Goal: Task Accomplishment & Management: Manage account settings

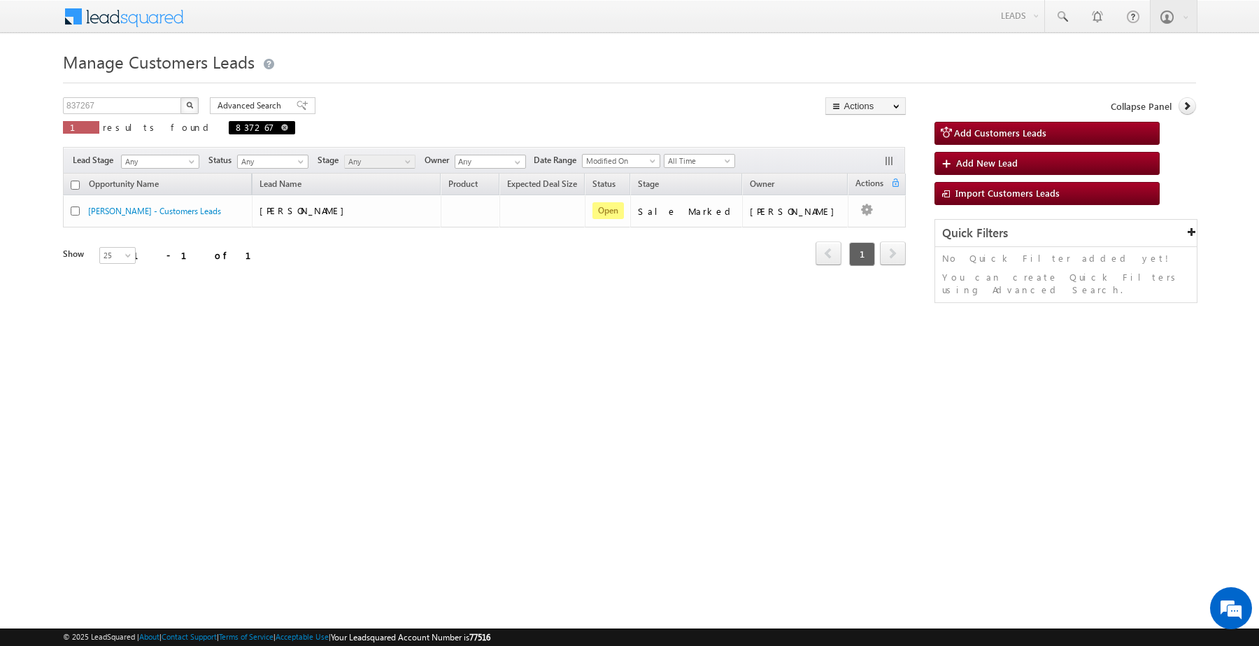
click at [281, 125] on span at bounding box center [284, 127] width 7 height 7
type input "Search Customers Leads"
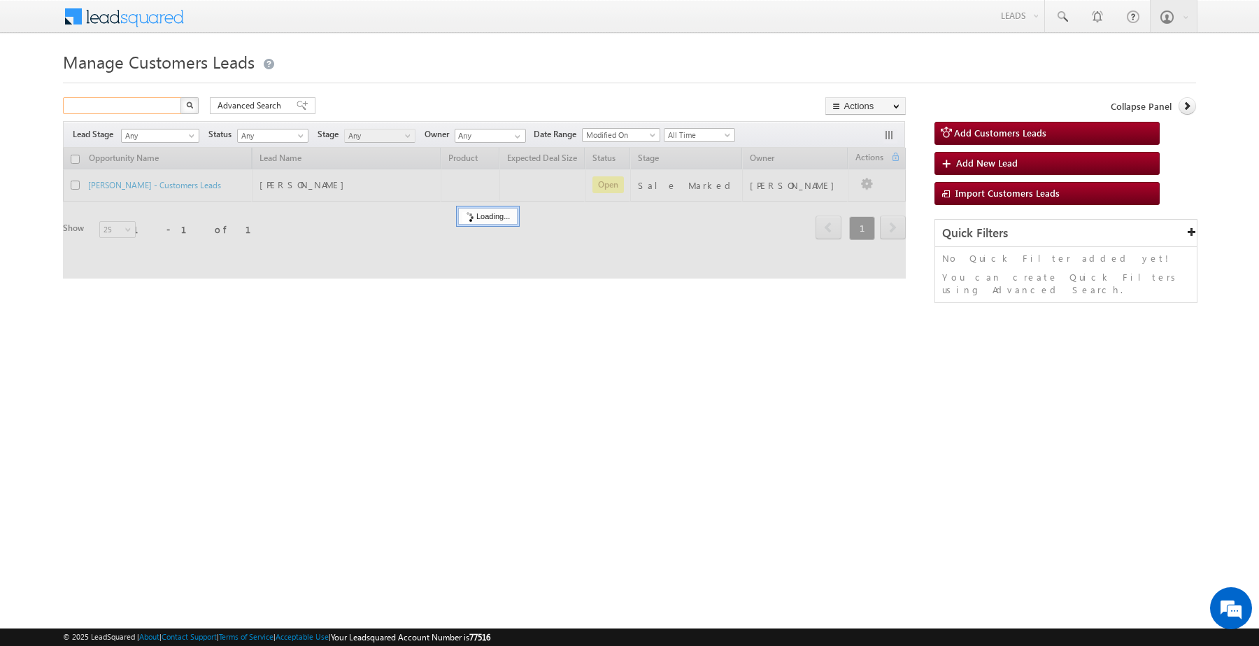
click at [155, 100] on input "text" at bounding box center [123, 105] width 120 height 17
paste input "834610"
type input "834610"
click at [180, 97] on button "button" at bounding box center [189, 105] width 18 height 17
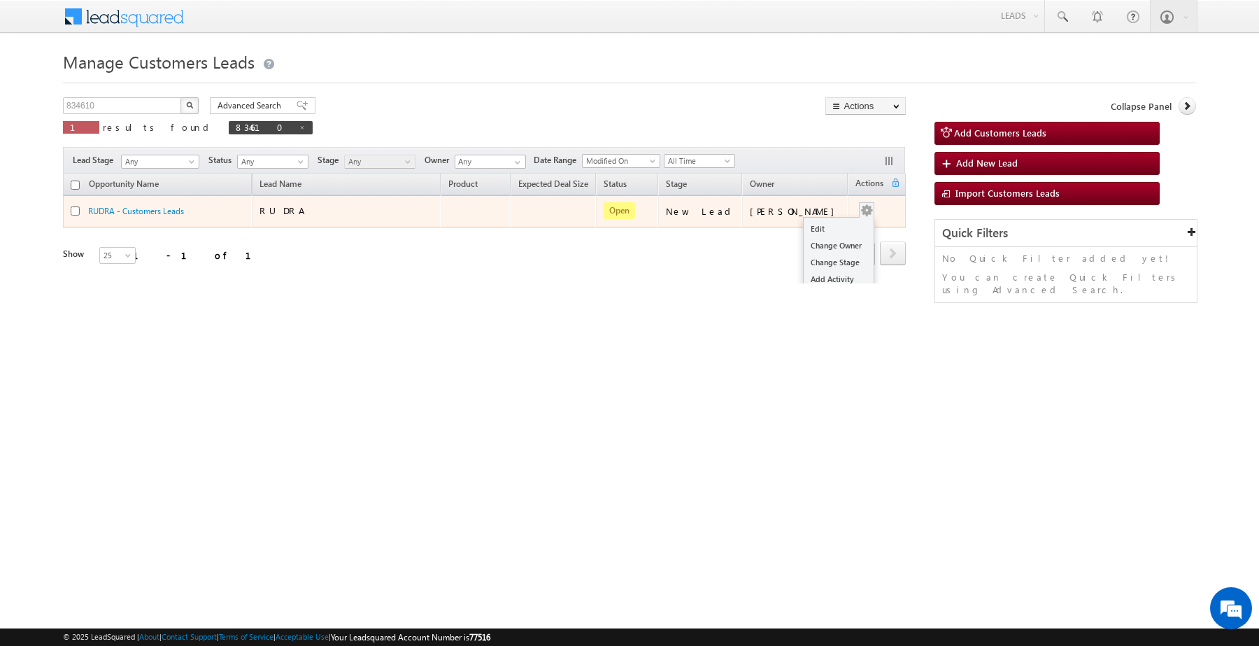
click at [862, 211] on div "Edit Change Owner Change Stage Add Activity Add Task Delete" at bounding box center [866, 211] width 22 height 18
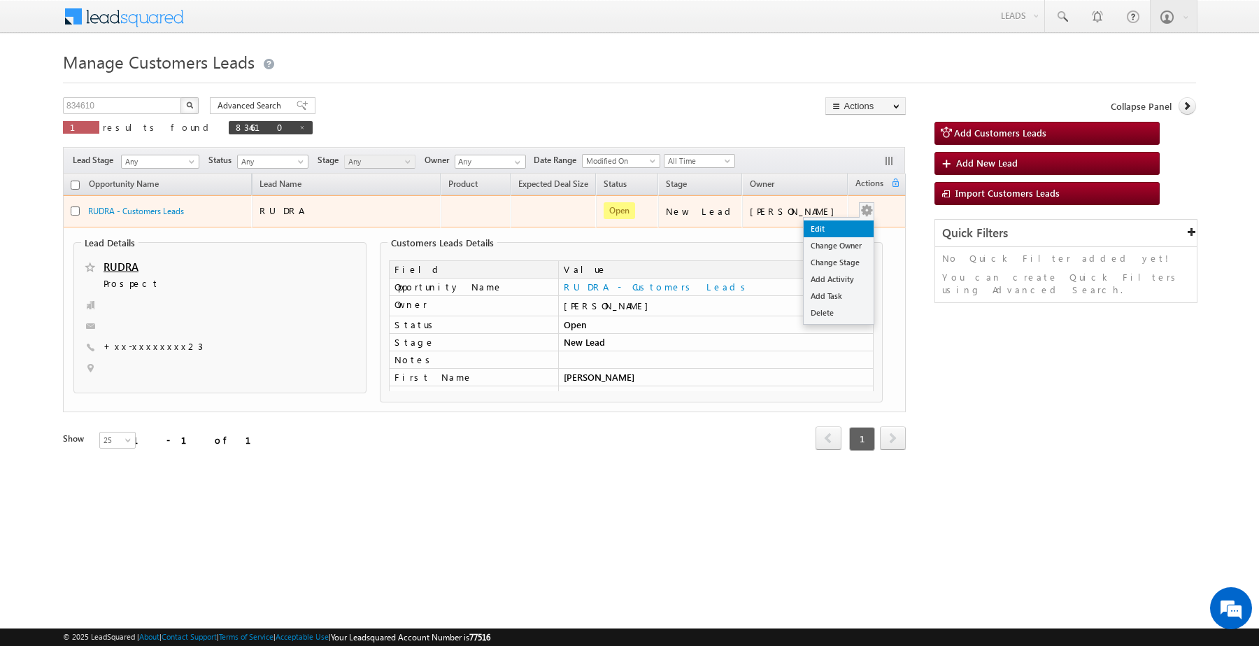
click at [825, 229] on link "Edit" at bounding box center [839, 228] width 70 height 17
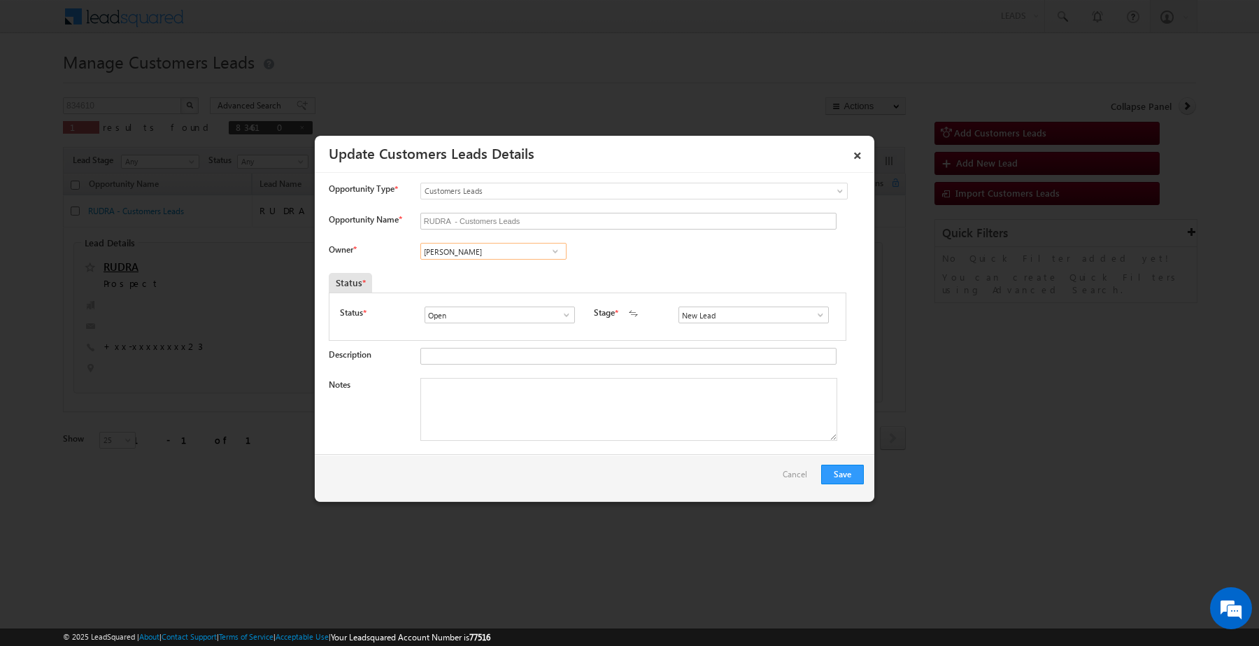
click at [507, 255] on input "[PERSON_NAME]" at bounding box center [493, 251] width 146 height 17
paste input "834610"
type input "834610"
click at [507, 255] on input "834610" at bounding box center [493, 251] width 146 height 17
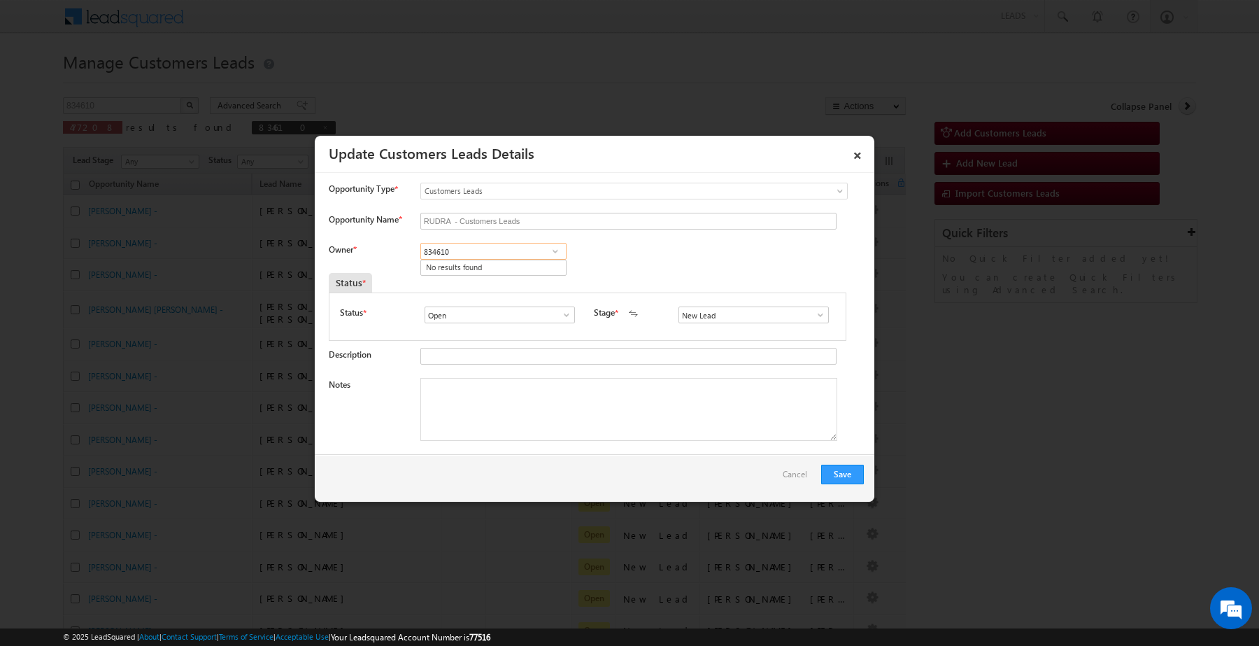
click at [507, 255] on input "834610" at bounding box center [493, 251] width 146 height 17
paste input "Subham"
click at [462, 284] on span "[PERSON_NAME][EMAIL_ADDRESS][PERSON_NAME][DOMAIN_NAME]" at bounding box center [489, 278] width 126 height 10
type input "Subham"
click at [522, 425] on textarea "Notes" at bounding box center [628, 409] width 417 height 63
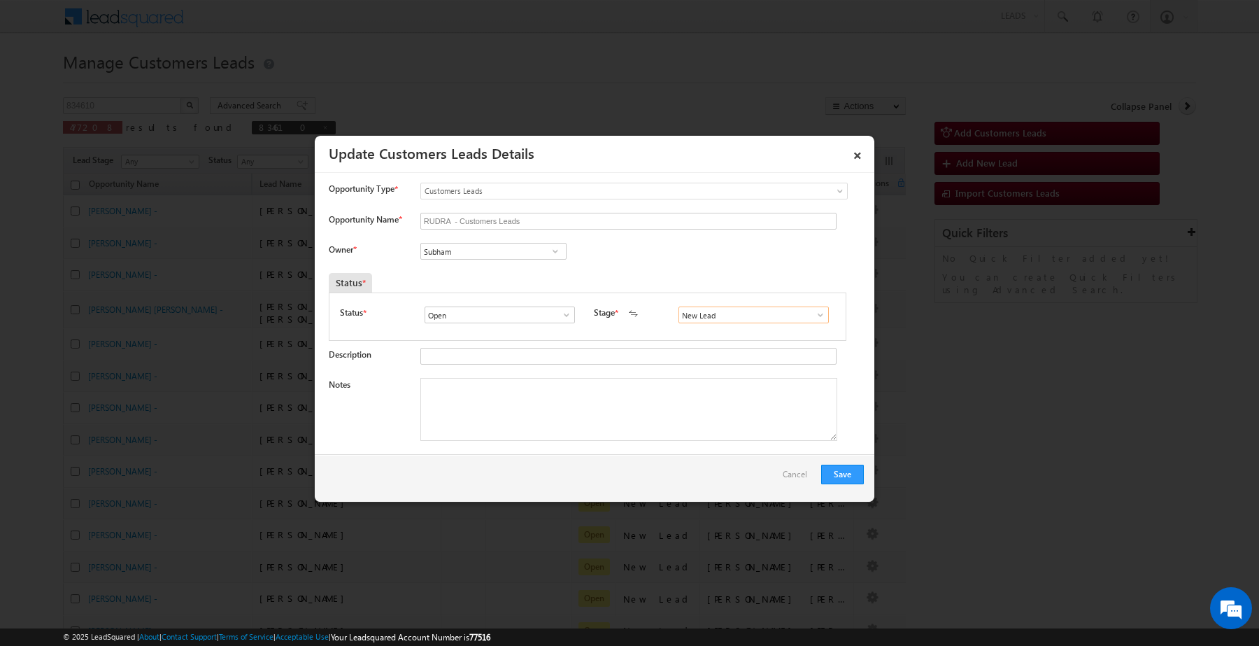
click at [774, 320] on input "New Lead" at bounding box center [753, 314] width 150 height 17
drag, startPoint x: 752, startPoint y: 332, endPoint x: 751, endPoint y: 355, distance: 22.4
click at [751, 355] on ul "New Lead Sales Marked Not Contacted Sale Marked Language Barrier" at bounding box center [753, 359] width 150 height 73
click at [749, 351] on link "Sales Marked" at bounding box center [753, 346] width 150 height 16
type input "Sales Marked"
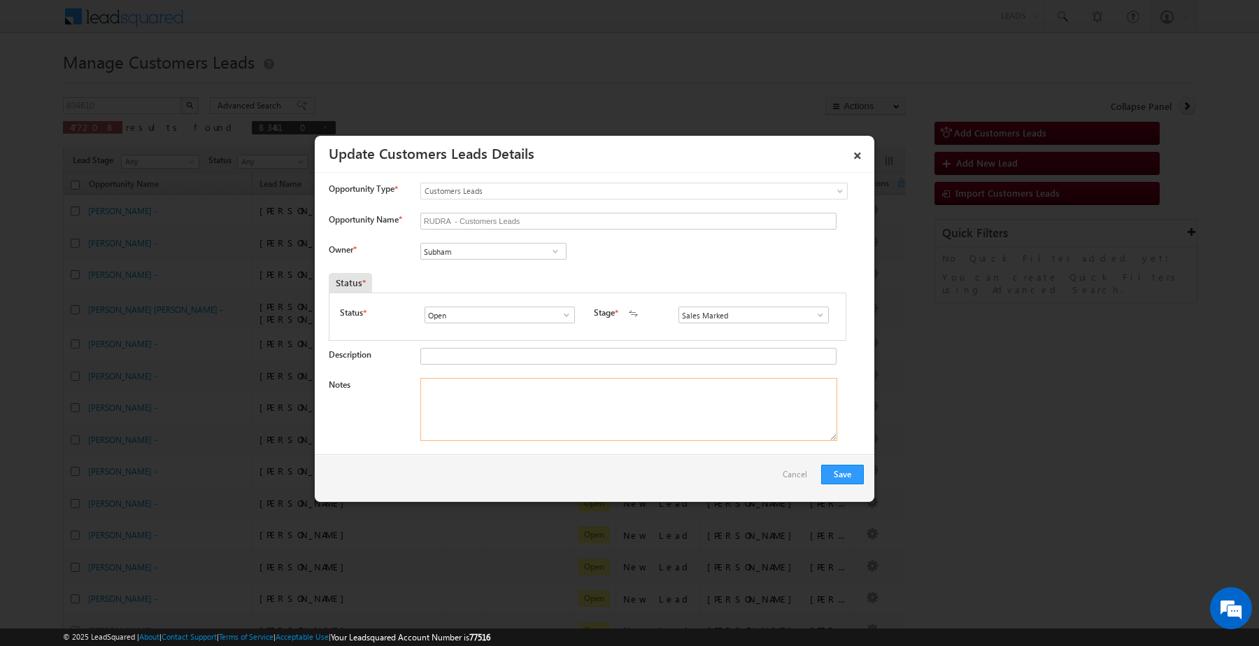
click at [605, 406] on textarea "Notes" at bounding box center [628, 409] width 417 height 63
paste textarea "JITENDRA PASWAN /Construction /Self-Employed / Income 25k / 10 lakh amount Requ…"
type textarea "JITENDRA PASWAN /Construction /Self-Employed / Income 25k / 10 lakh amount Requ…"
click at [837, 472] on button "Save" at bounding box center [842, 474] width 43 height 20
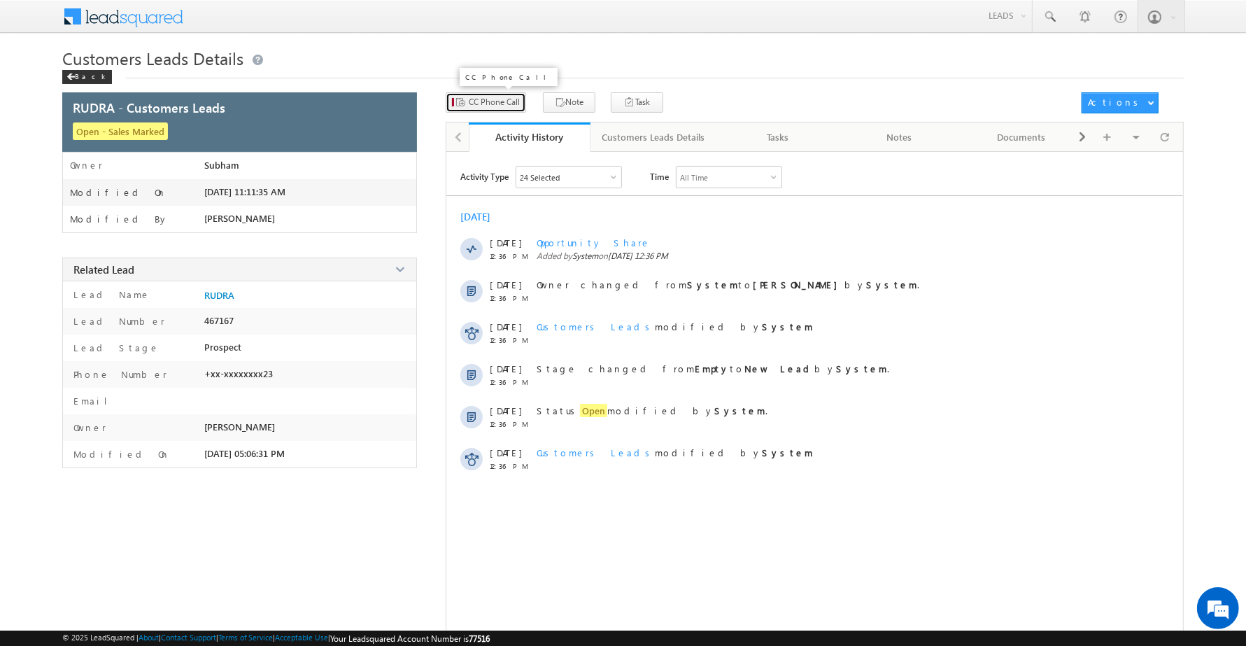
click at [499, 108] on span "CC Phone Call" at bounding box center [494, 102] width 51 height 13
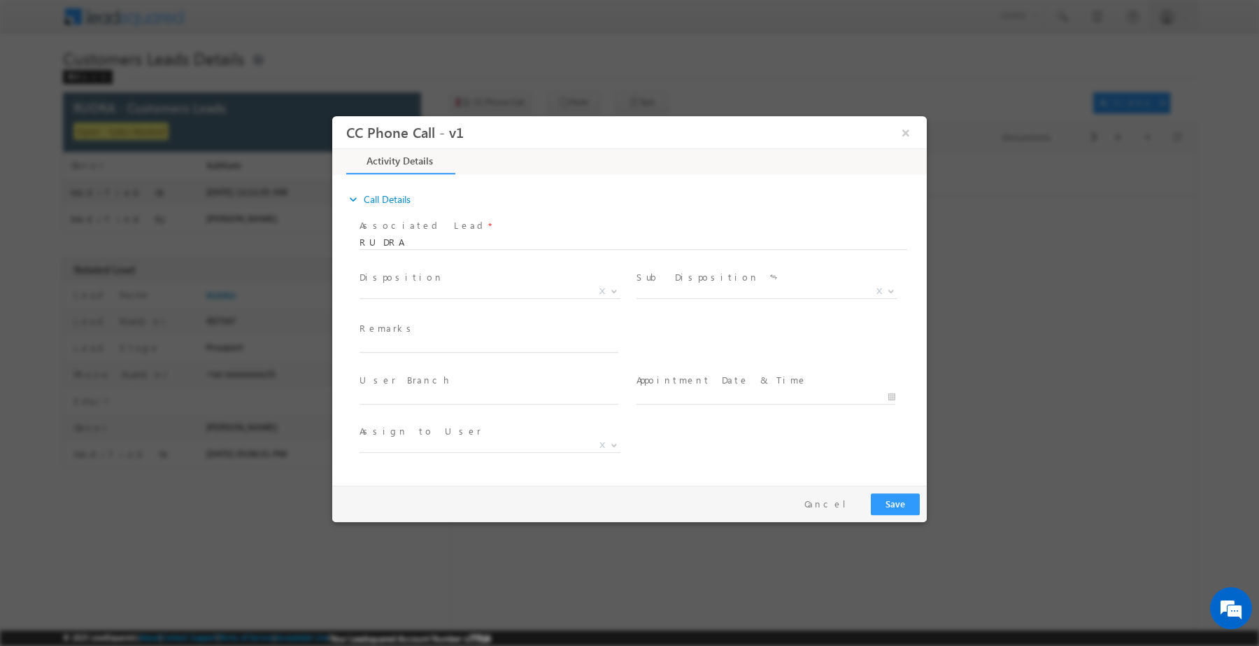
click at [509, 297] on body "CC Phone Call - v1 × Activity Details * [GEOGRAPHIC_DATA]" at bounding box center [629, 296] width 595 height 363
click at [509, 287] on span "X" at bounding box center [490, 291] width 261 height 14
select select "[PERSON_NAME][EMAIL_ADDRESS][DOMAIN_NAME]"
click at [501, 286] on span "X" at bounding box center [490, 291] width 261 height 14
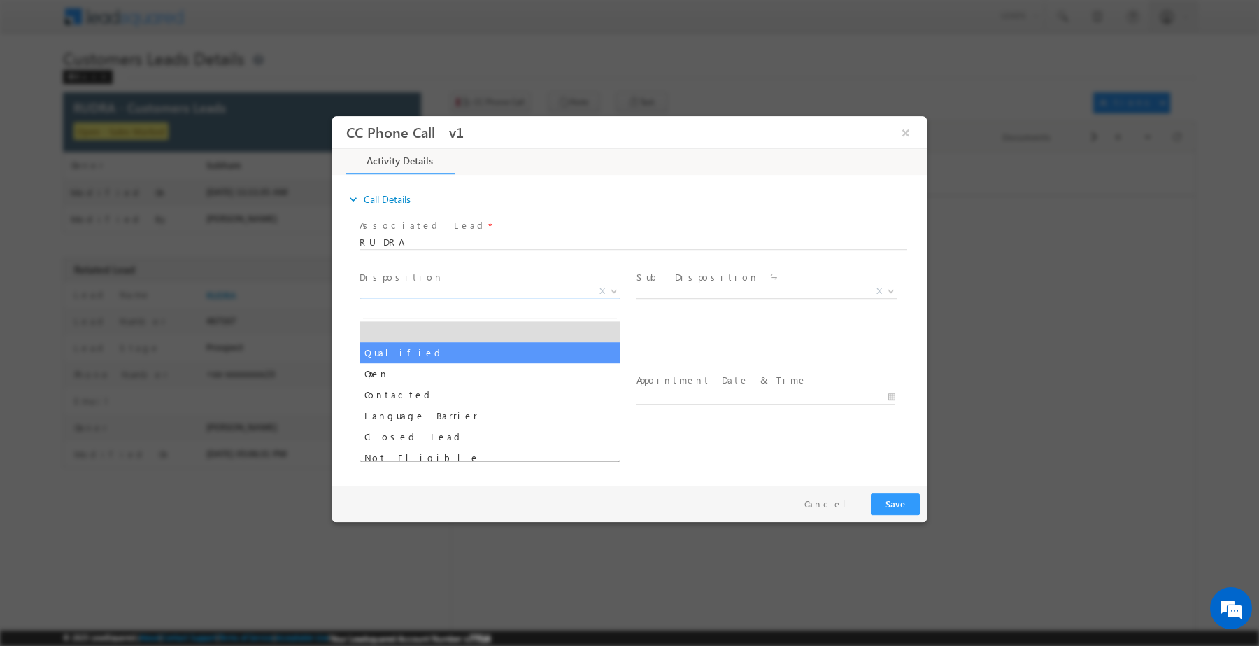
select select "Qualified"
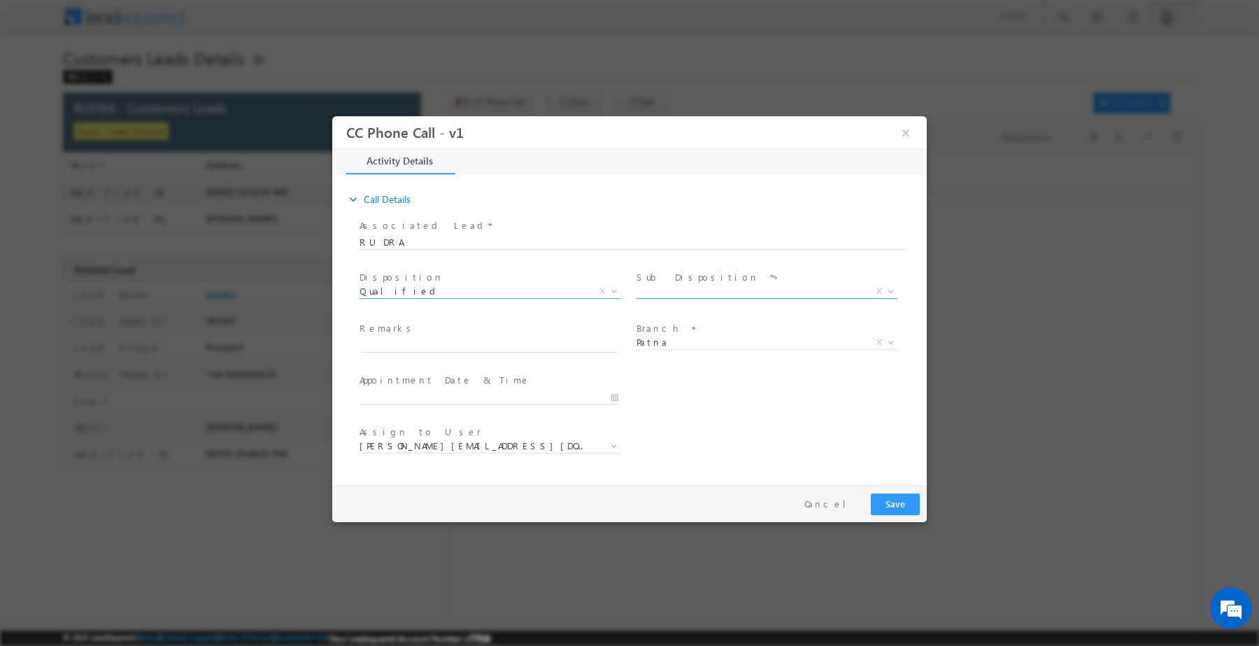
click at [739, 286] on span "X" at bounding box center [767, 291] width 261 height 14
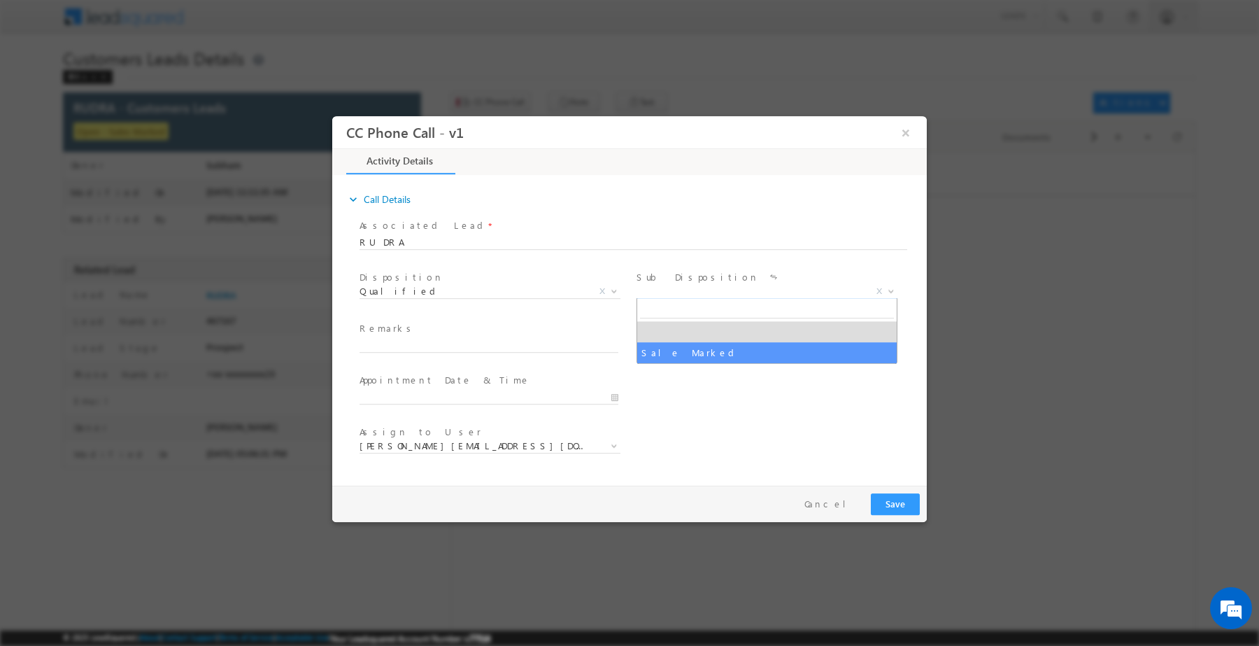
select select "Sale Marked"
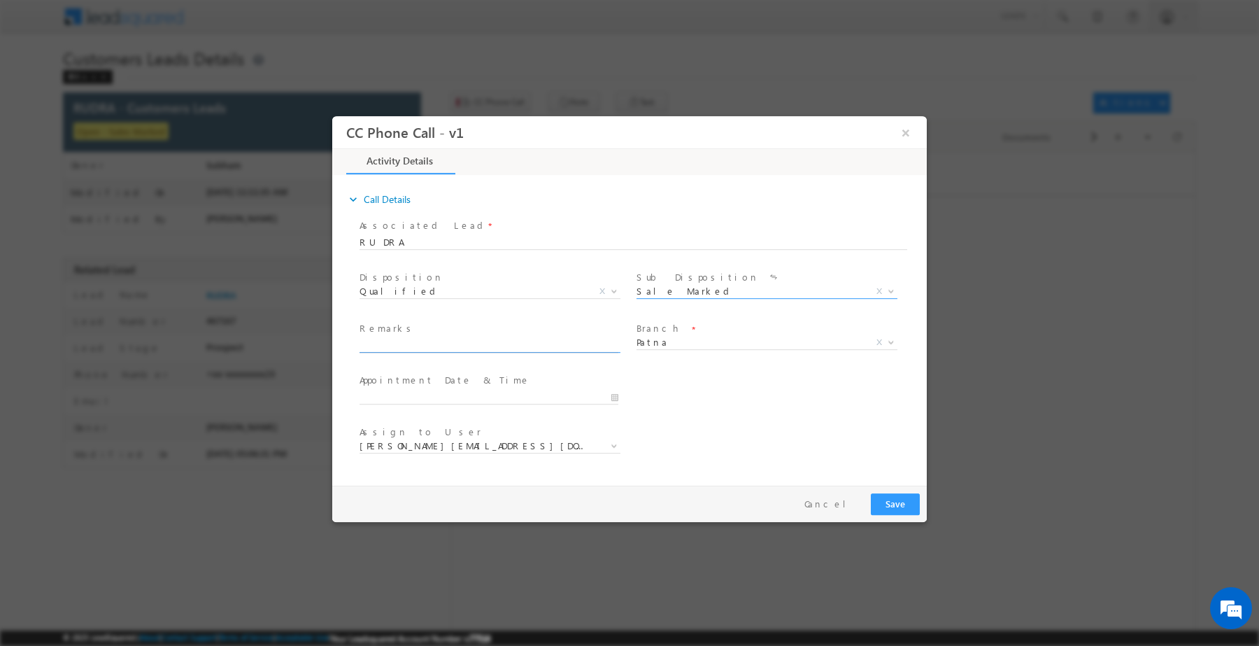
paste input "JITENDRA PASWAN /Construction /Self-Employed / Income 25k / 10 lakh amount Requ…"
click at [548, 348] on input "JITENDRA PASWAN /Construction /Self-Employed / Income 25k / 10 lakh amount Requ…" at bounding box center [489, 345] width 259 height 14
type input "JITENDRA PASWAN /Construction /Self-Employed / Income 25k / 10 lakh amount Requ…"
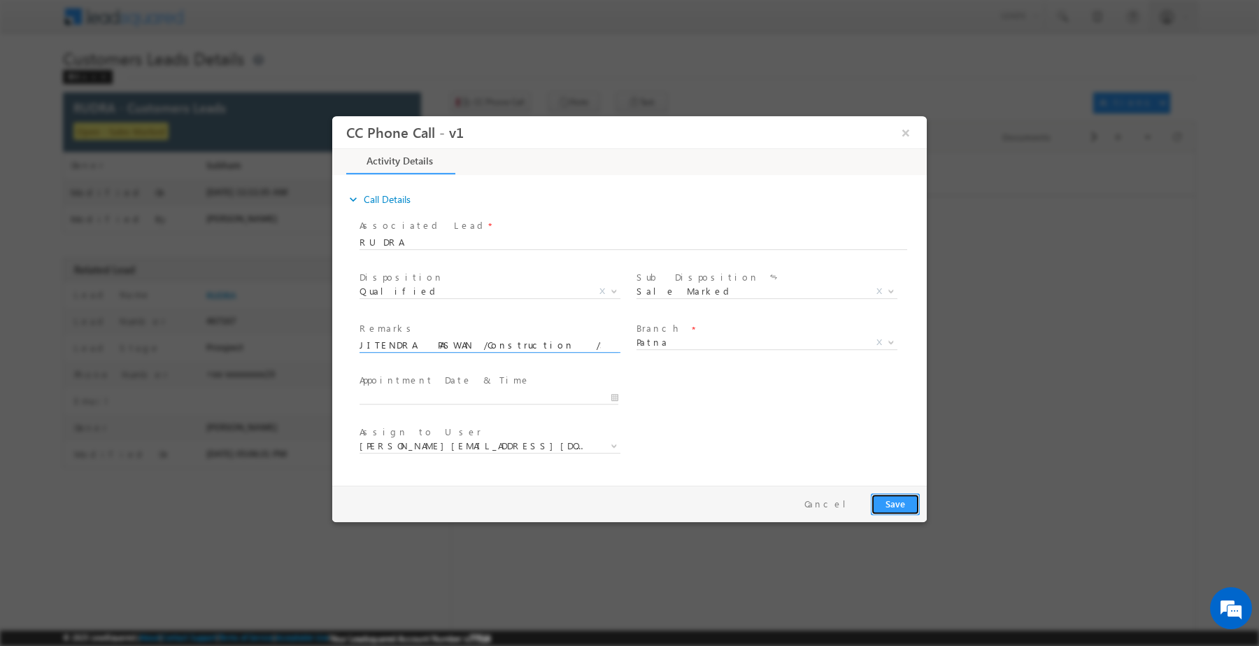
click at [906, 502] on button "Save" at bounding box center [895, 503] width 49 height 22
